Goal: Register for event/course

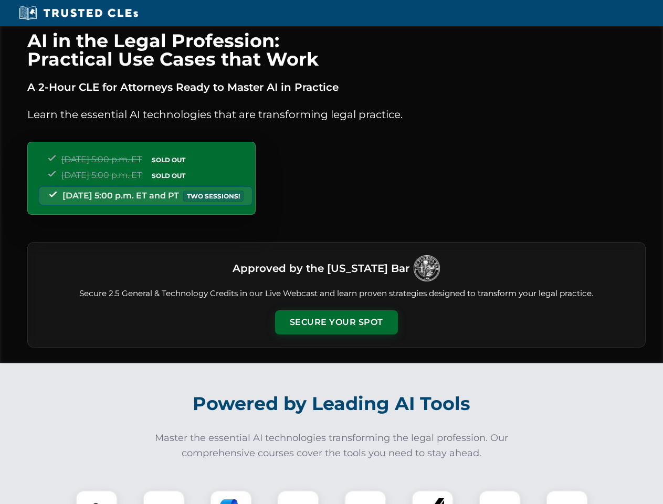
click at [336, 322] on button "Secure Your Spot" at bounding box center [336, 322] width 123 height 24
click at [97, 497] on img at bounding box center [96, 511] width 30 height 30
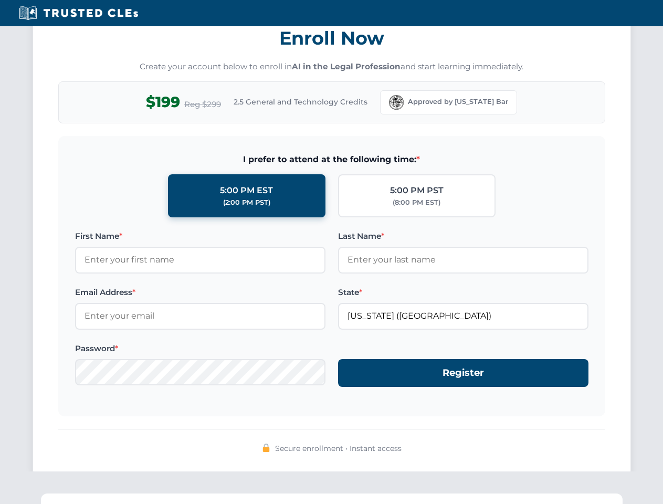
scroll to position [1031, 0]
